Goal: Check status

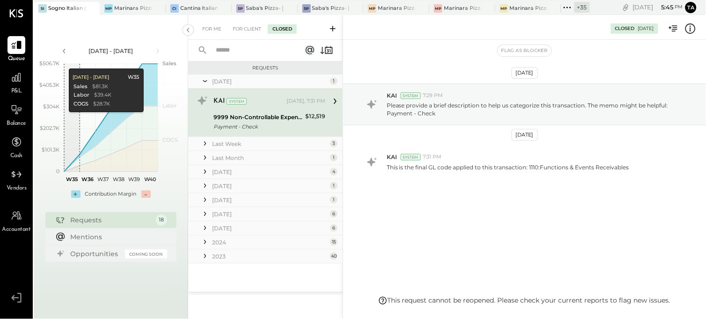
click at [569, 8] on icon at bounding box center [568, 7] width 12 height 12
